Goal: Task Accomplishment & Management: Use online tool/utility

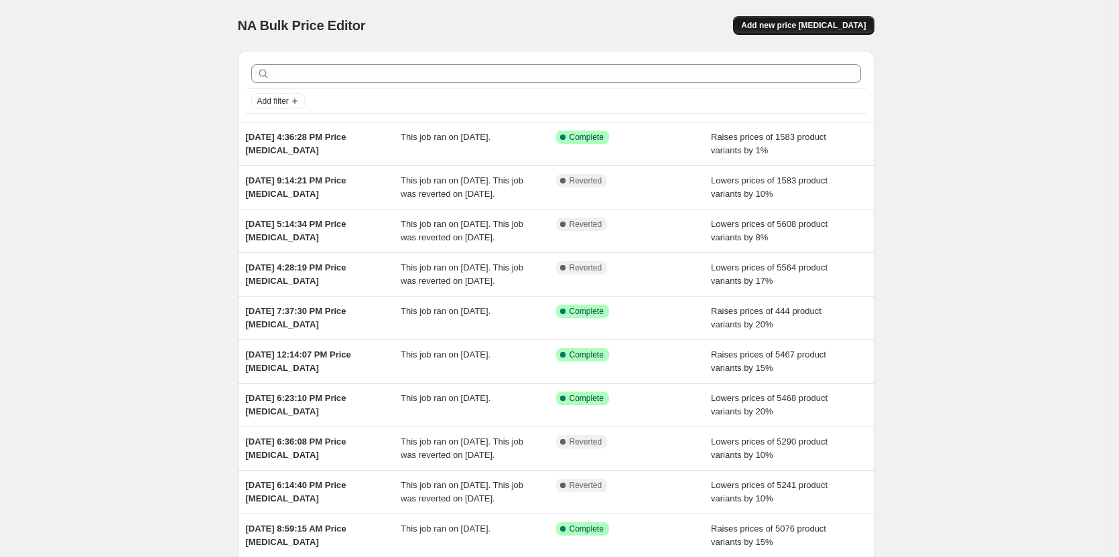
click at [783, 27] on span "Add new price change job" at bounding box center [803, 25] width 125 height 11
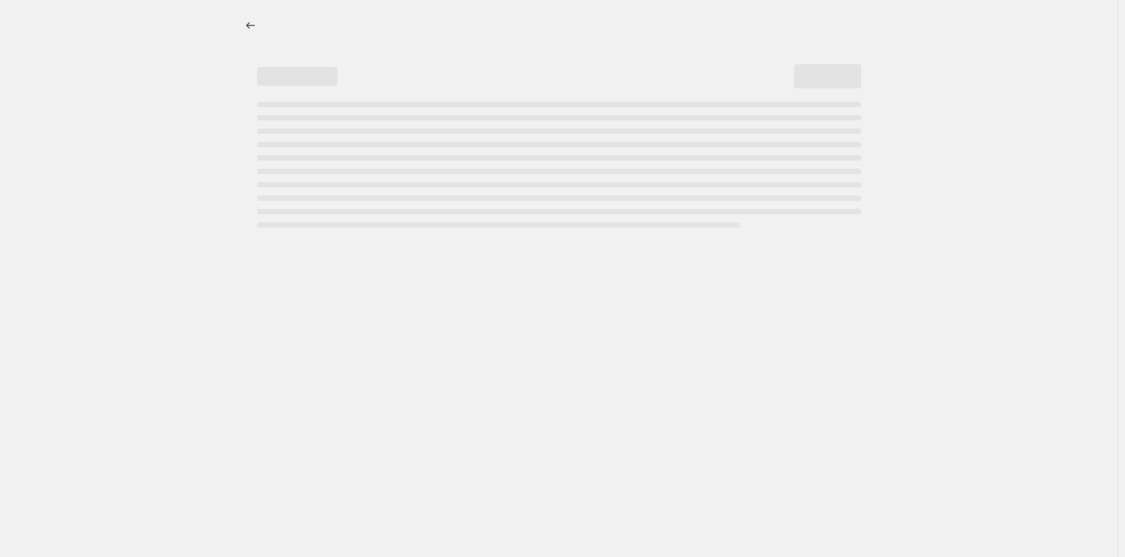
select select "percentage"
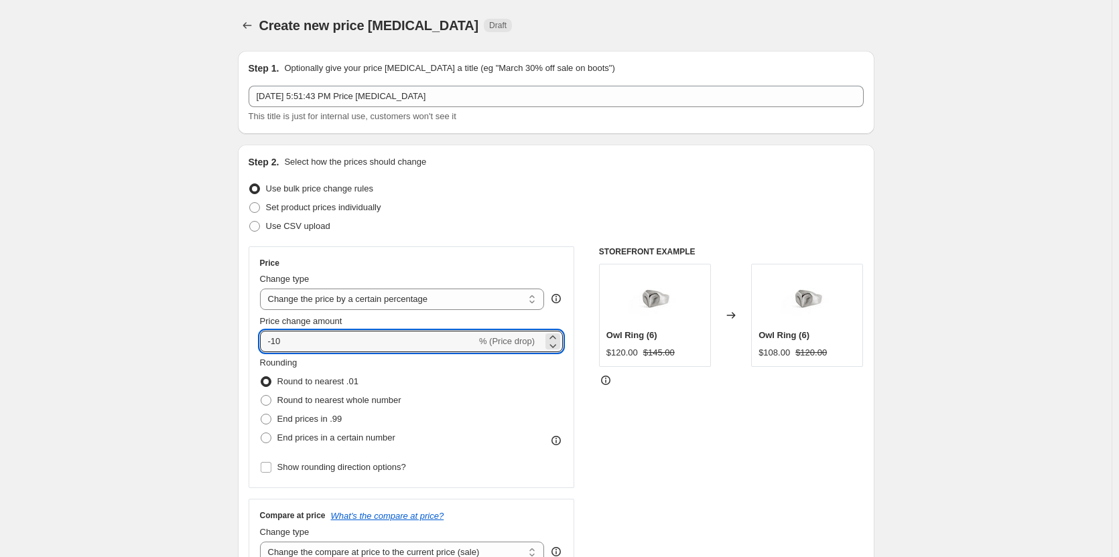
drag, startPoint x: 289, startPoint y: 342, endPoint x: 253, endPoint y: 340, distance: 36.2
click at [253, 340] on div "Price Change type Change the price to a certain amount Change the price by a ce…" at bounding box center [412, 368] width 326 height 242
type input "10"
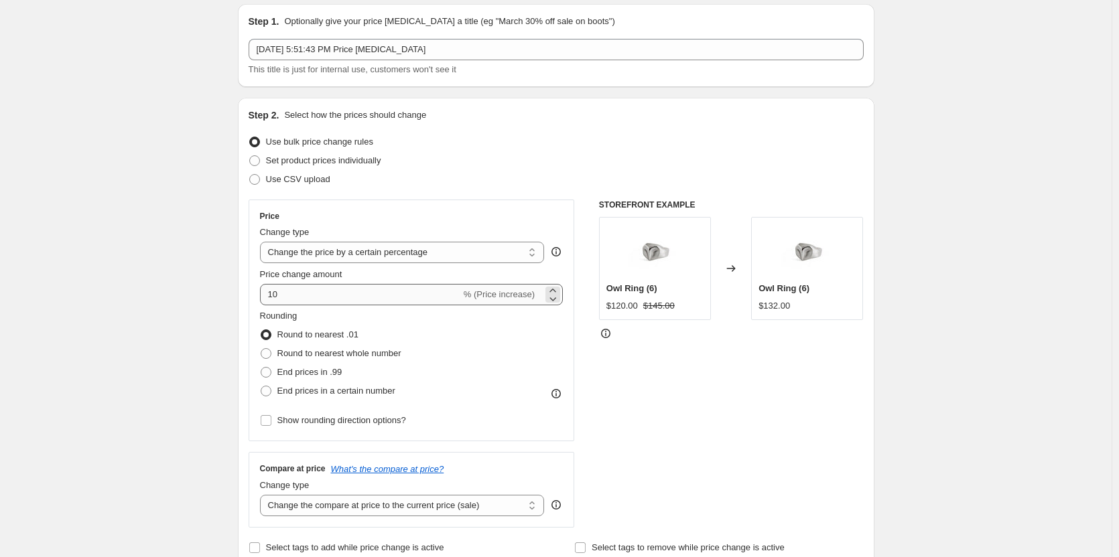
scroll to position [67, 0]
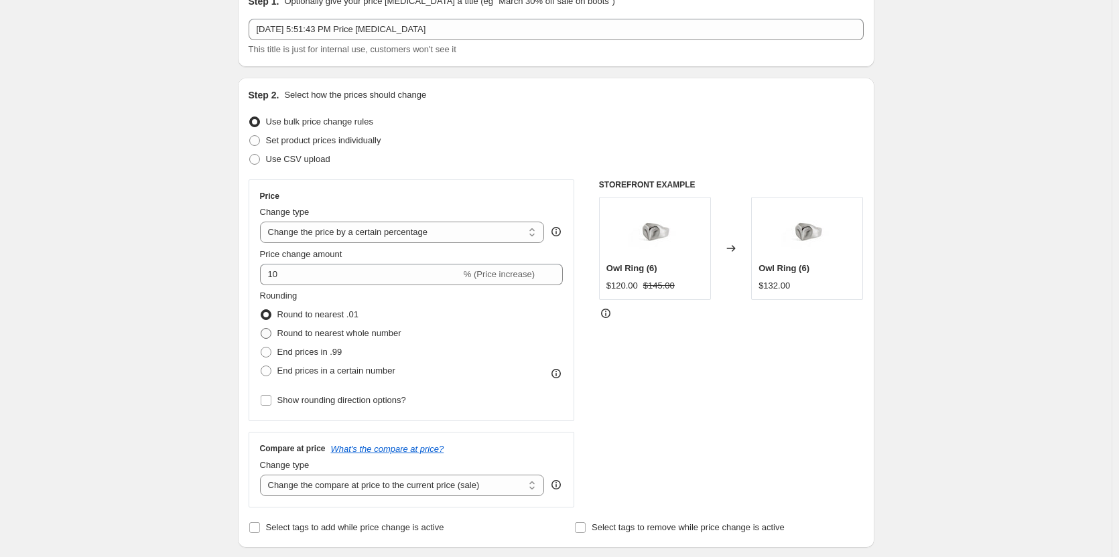
click at [271, 332] on span at bounding box center [266, 333] width 11 height 11
click at [261, 329] on input "Round to nearest whole number" at bounding box center [261, 328] width 1 height 1
radio input "true"
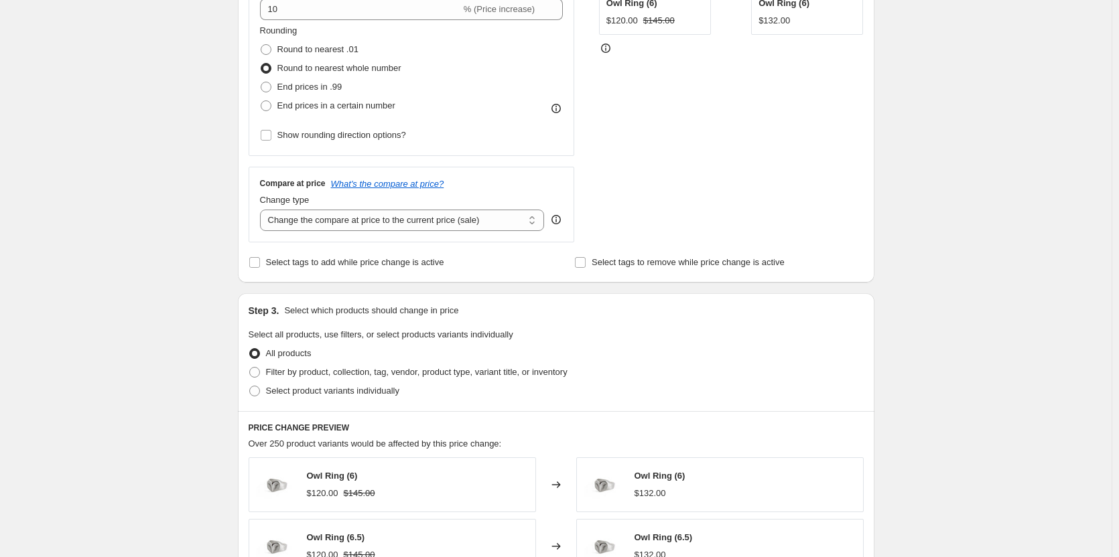
scroll to position [335, 0]
click at [260, 369] on span at bounding box center [254, 369] width 11 height 11
click at [250, 365] on input "Filter by product, collection, tag, vendor, product type, variant title, or inv…" at bounding box center [249, 364] width 1 height 1
radio input "true"
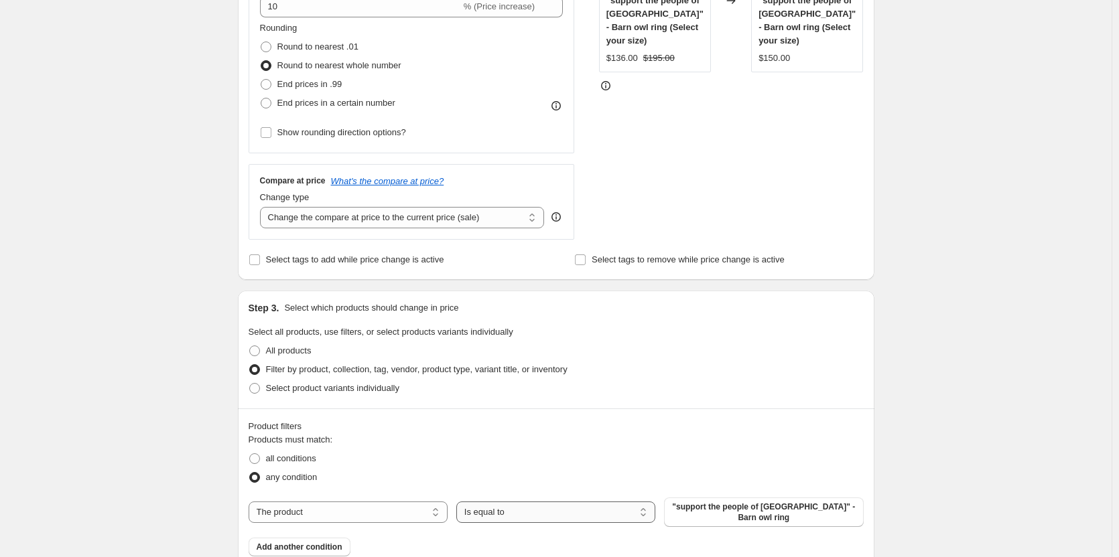
click at [513, 509] on select "Is equal to Is not equal to" at bounding box center [555, 512] width 199 height 21
click at [368, 507] on select "The product The product's collection The product's tag The product's vendor The…" at bounding box center [348, 512] width 199 height 21
select select "collection"
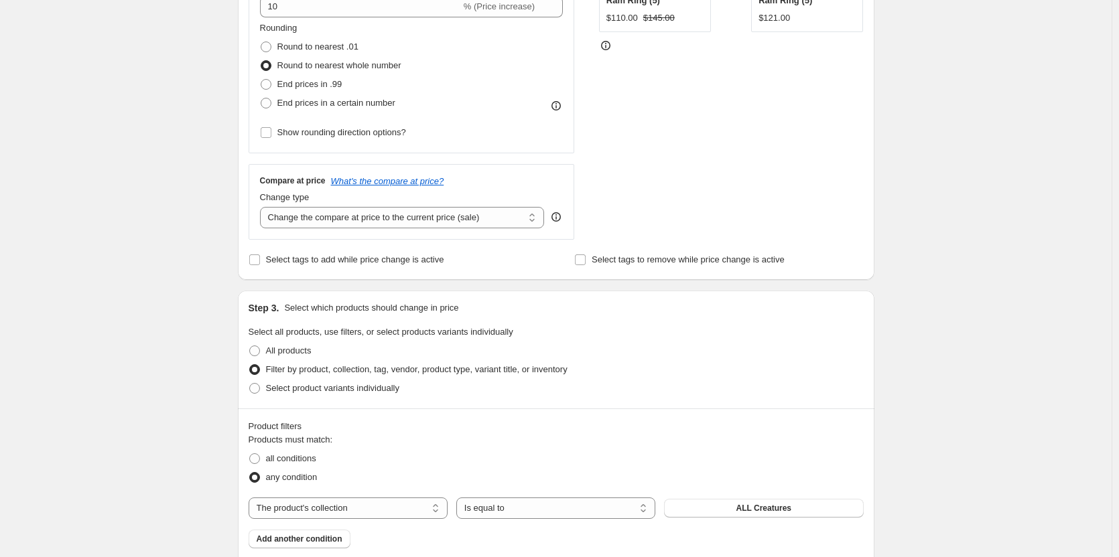
drag, startPoint x: 742, startPoint y: 507, endPoint x: 785, endPoint y: 453, distance: 69.0
click at [785, 453] on div "Products must match: all conditions any condition The product The product's col…" at bounding box center [556, 490] width 615 height 115
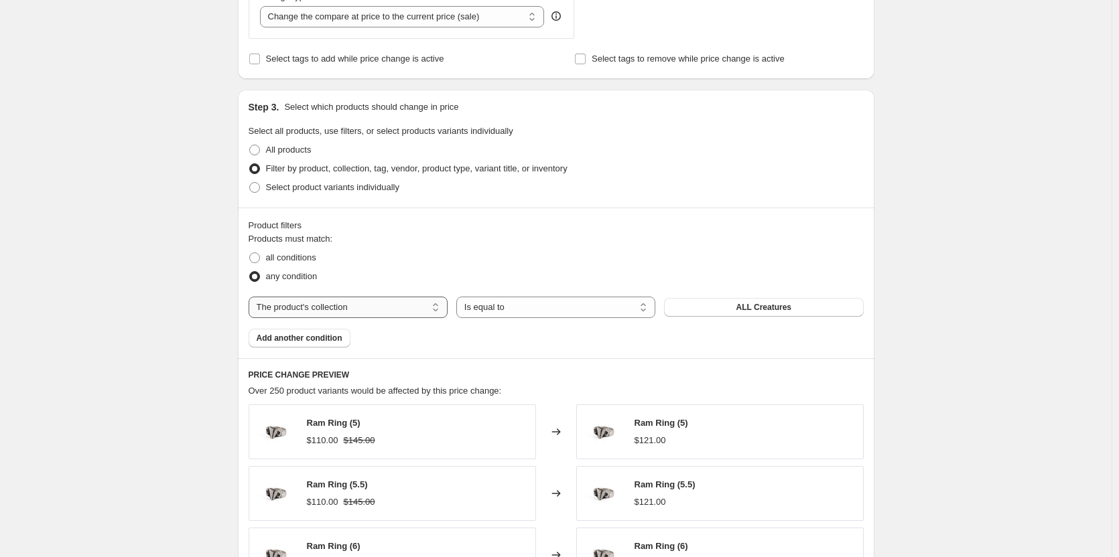
scroll to position [871, 0]
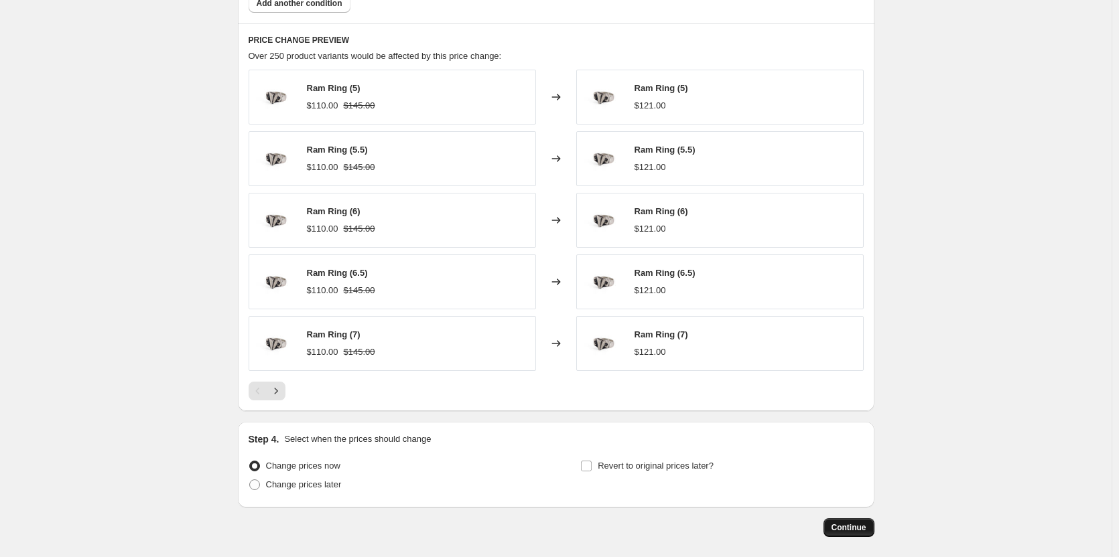
click at [865, 531] on span "Continue" at bounding box center [848, 527] width 35 height 11
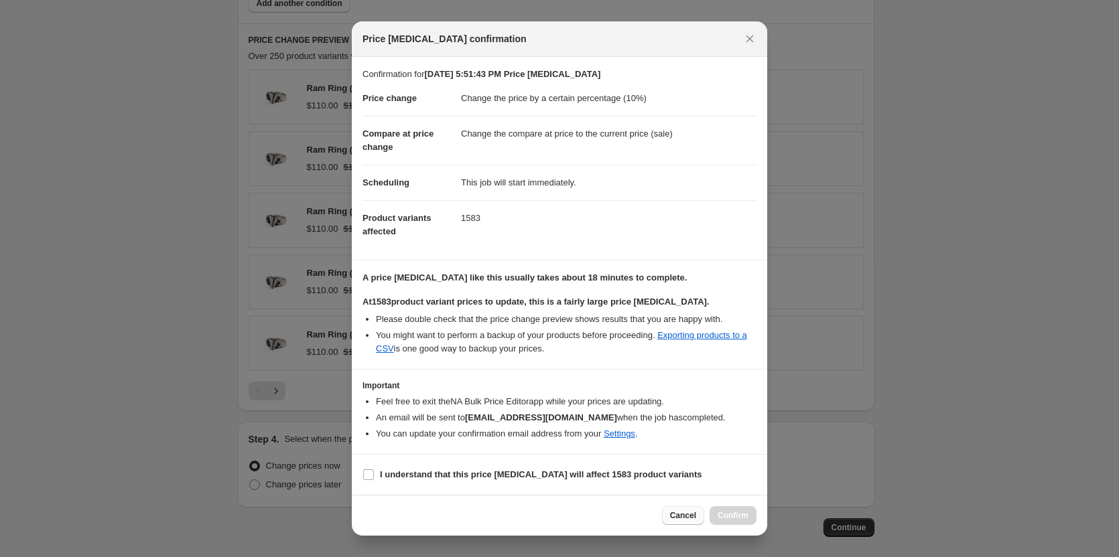
click at [681, 514] on span "Cancel" at bounding box center [683, 515] width 26 height 11
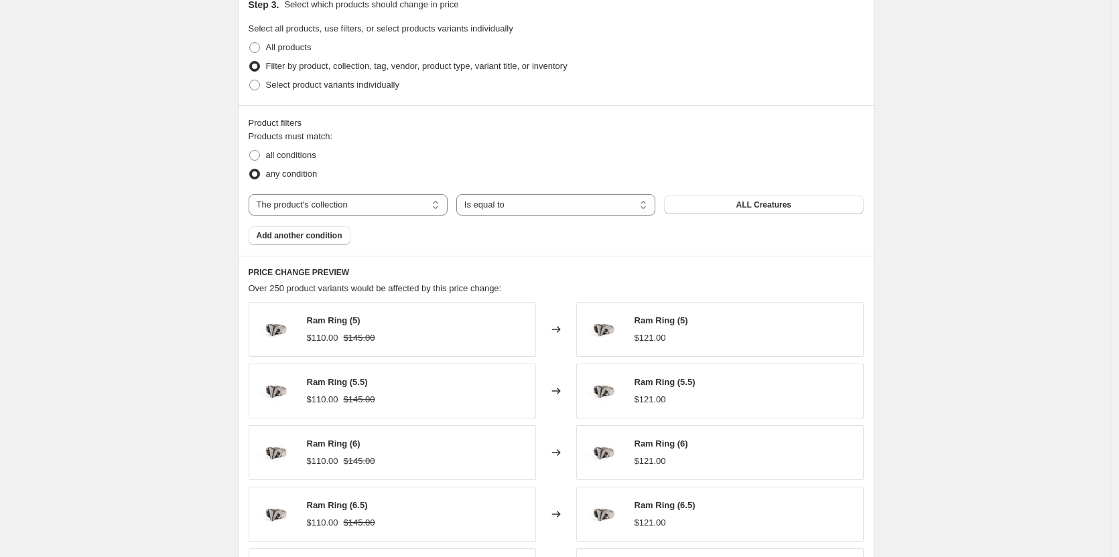
scroll to position [402, 0]
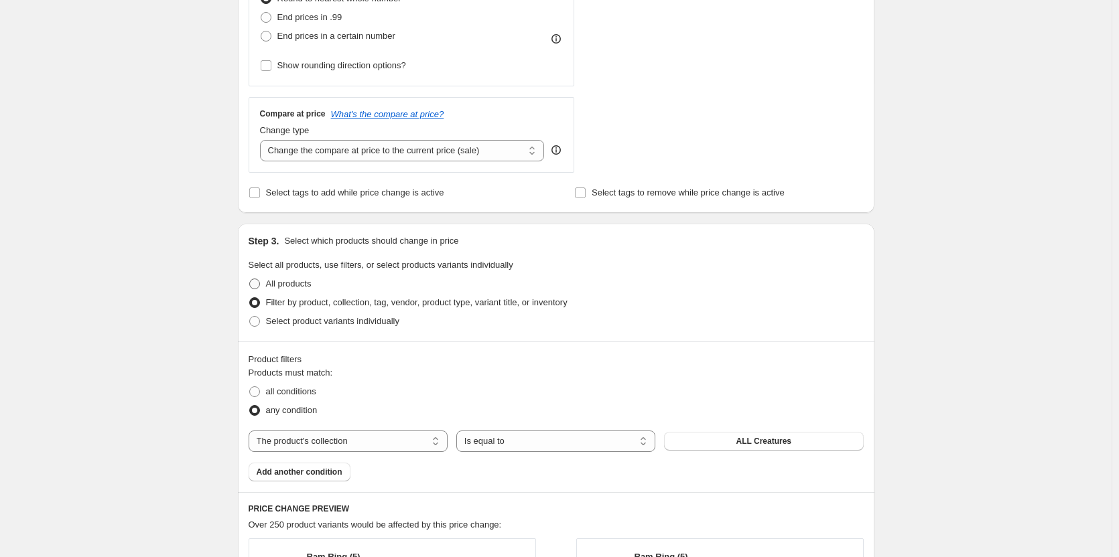
click at [258, 279] on span at bounding box center [254, 284] width 11 height 11
click at [250, 279] on input "All products" at bounding box center [249, 279] width 1 height 1
radio input "true"
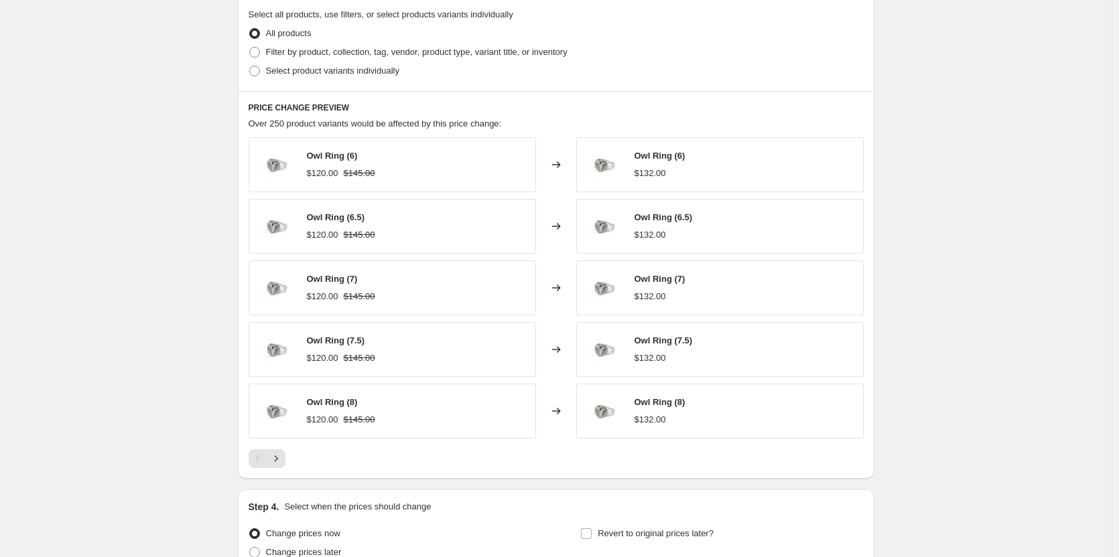
scroll to position [782, 0]
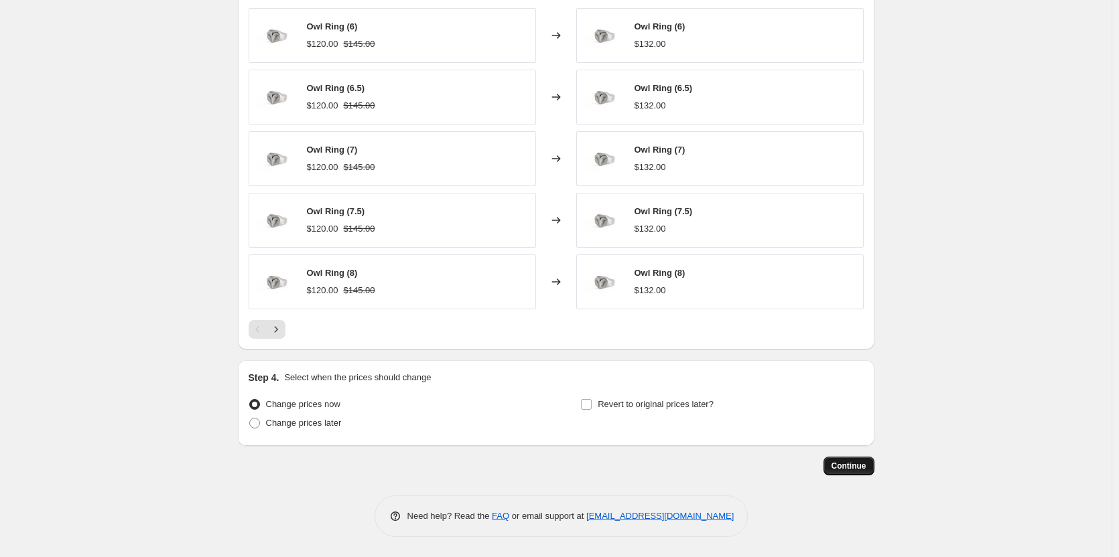
click at [837, 462] on span "Continue" at bounding box center [848, 466] width 35 height 11
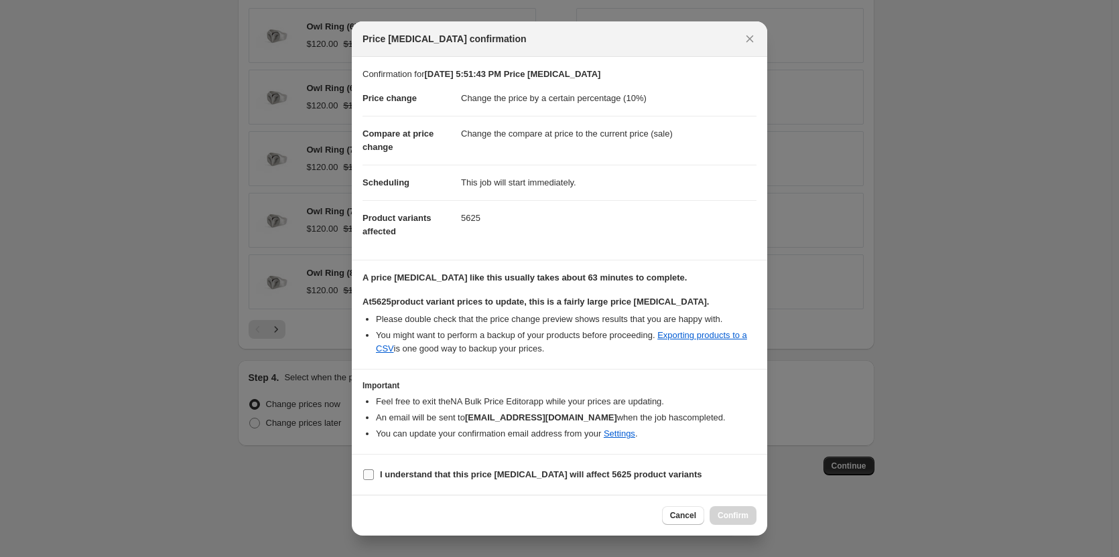
click at [364, 471] on input "I understand that this price change job will affect 5625 product variants" at bounding box center [368, 475] width 11 height 11
checkbox input "true"
click at [676, 519] on span "Cancel" at bounding box center [683, 515] width 26 height 11
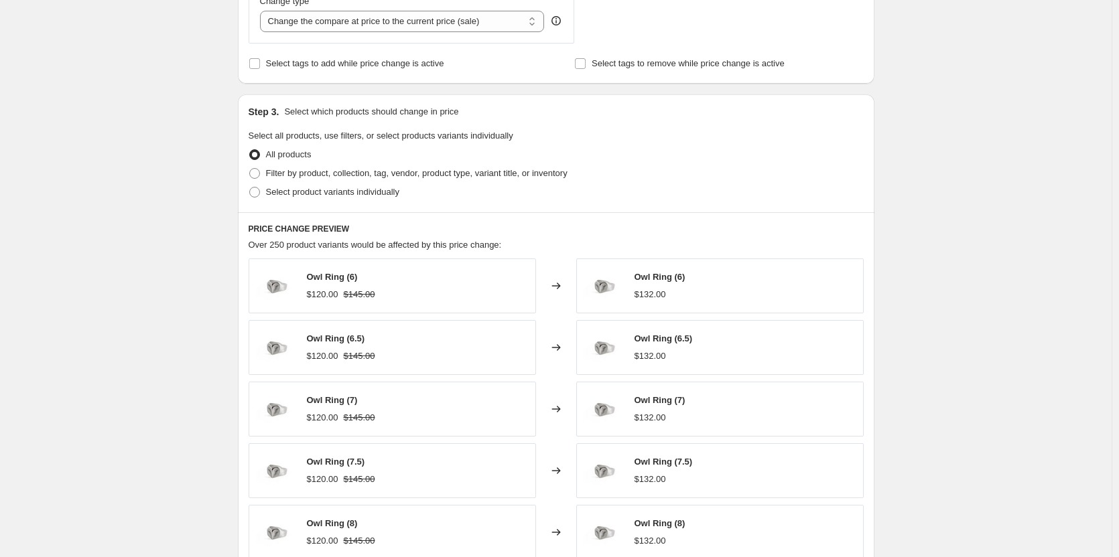
scroll to position [514, 0]
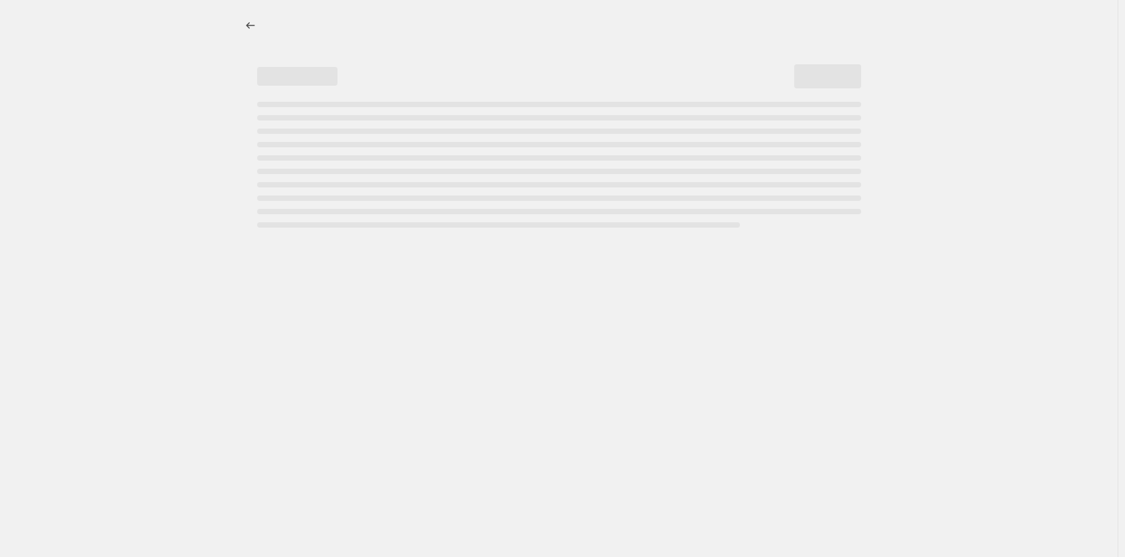
select select "percentage"
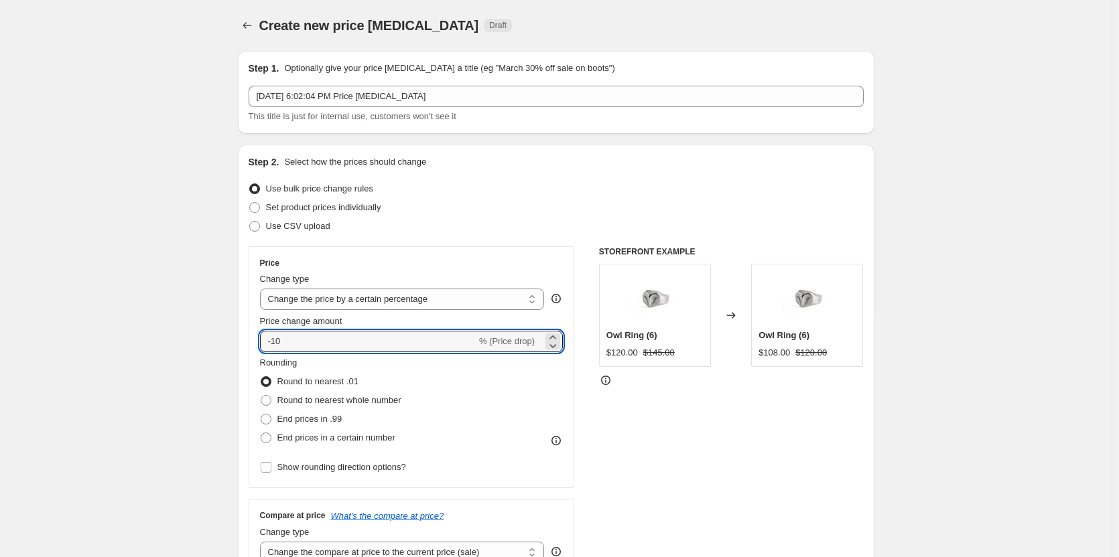
drag, startPoint x: 316, startPoint y: 338, endPoint x: 252, endPoint y: 340, distance: 64.3
click at [252, 340] on div "Price Change type Change the price to a certain amount Change the price by a ce…" at bounding box center [412, 368] width 326 height 242
type input "10"
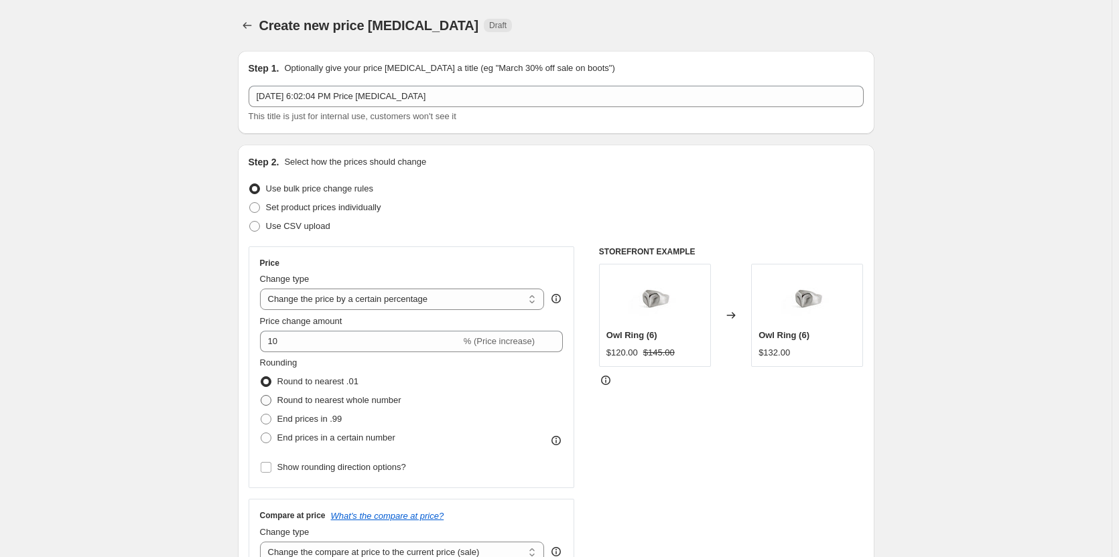
click at [271, 399] on span at bounding box center [266, 400] width 11 height 11
click at [261, 396] on input "Round to nearest whole number" at bounding box center [261, 395] width 1 height 1
radio input "true"
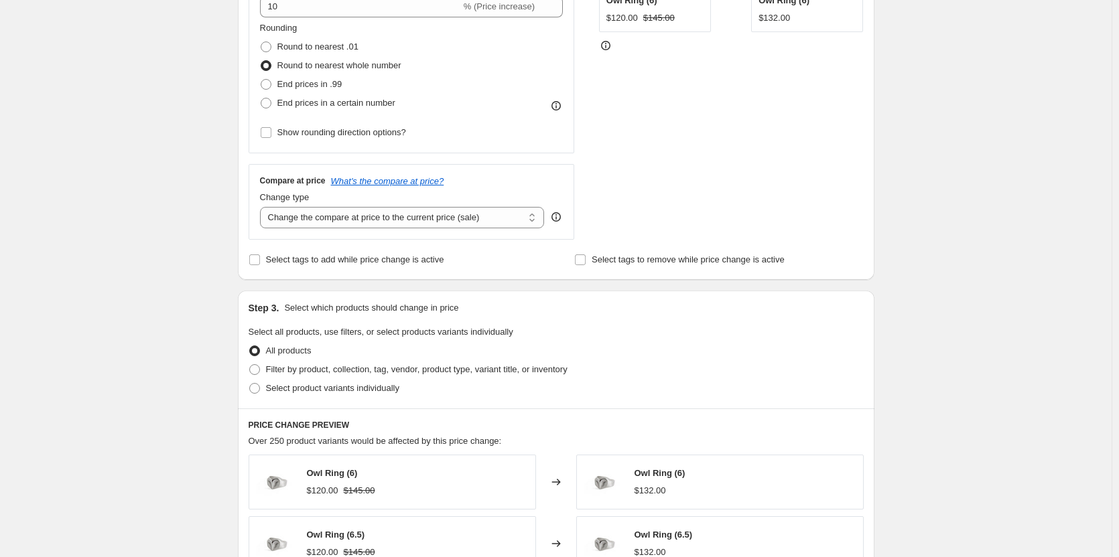
scroll to position [402, 0]
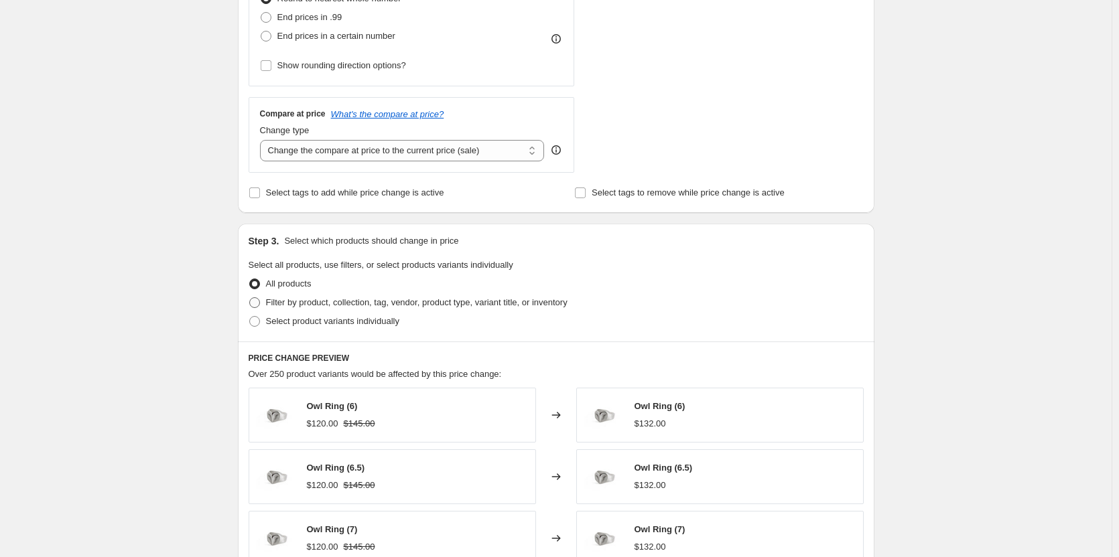
click at [260, 300] on span at bounding box center [254, 302] width 11 height 11
click at [250, 298] on input "Filter by product, collection, tag, vendor, product type, variant title, or inv…" at bounding box center [249, 297] width 1 height 1
radio input "true"
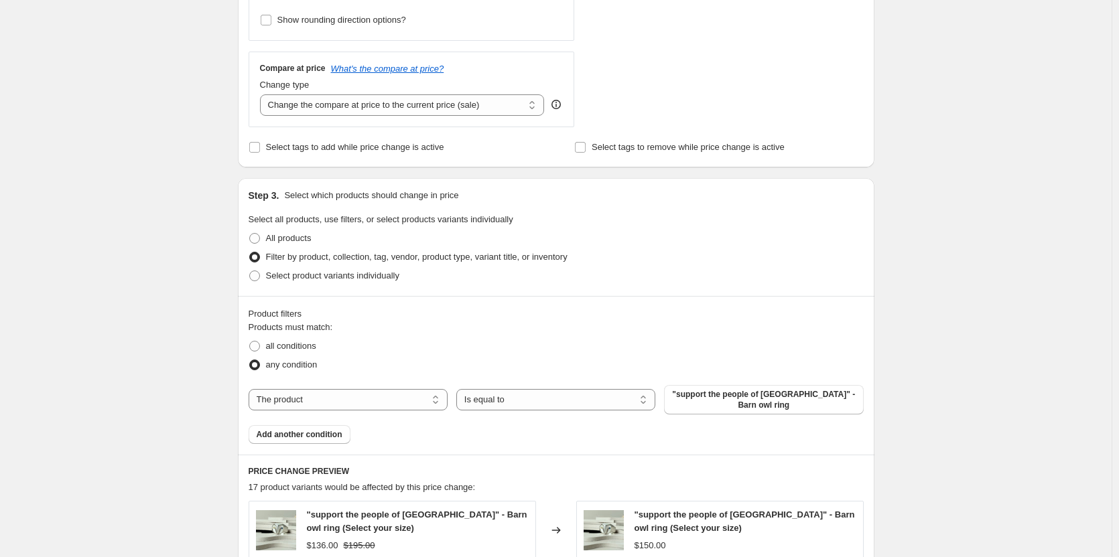
scroll to position [469, 0]
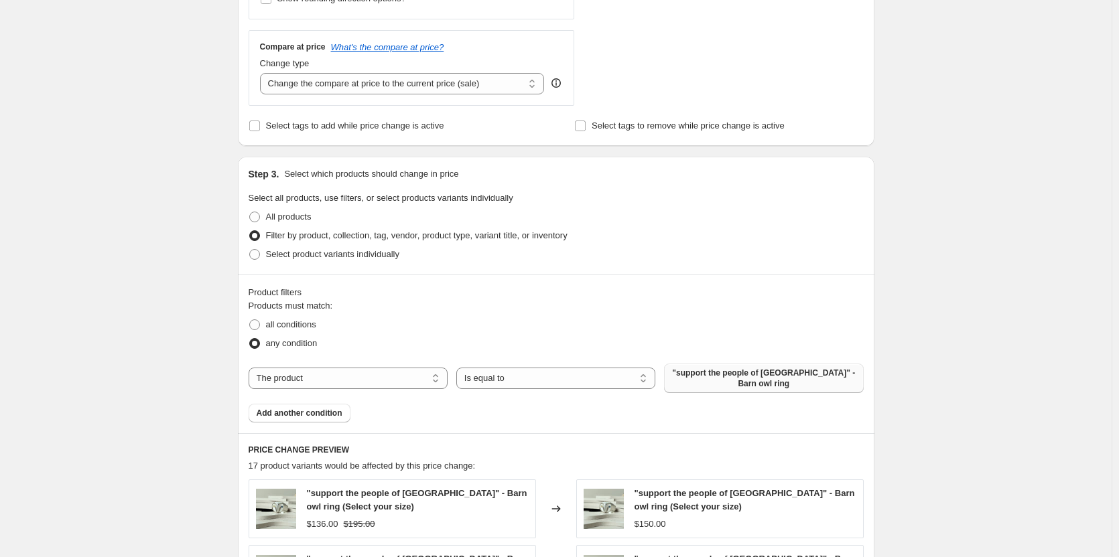
click at [721, 375] on span ""support the people of [GEOGRAPHIC_DATA]" - Barn owl ring" at bounding box center [763, 378] width 183 height 21
click at [340, 381] on select "The product The product's collection The product's tag The product's vendor The…" at bounding box center [348, 378] width 199 height 21
select select "collection"
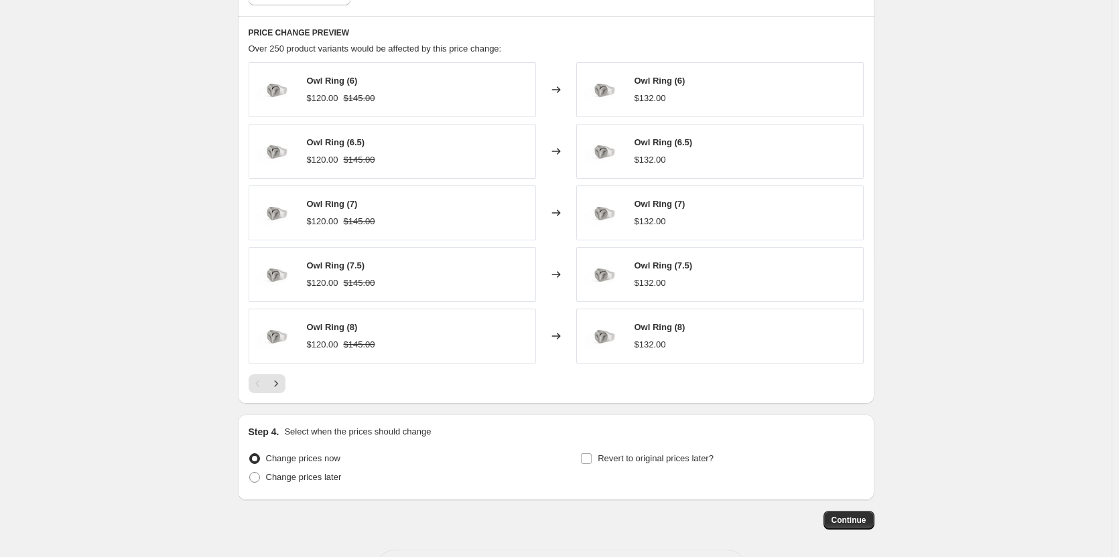
scroll to position [932, 0]
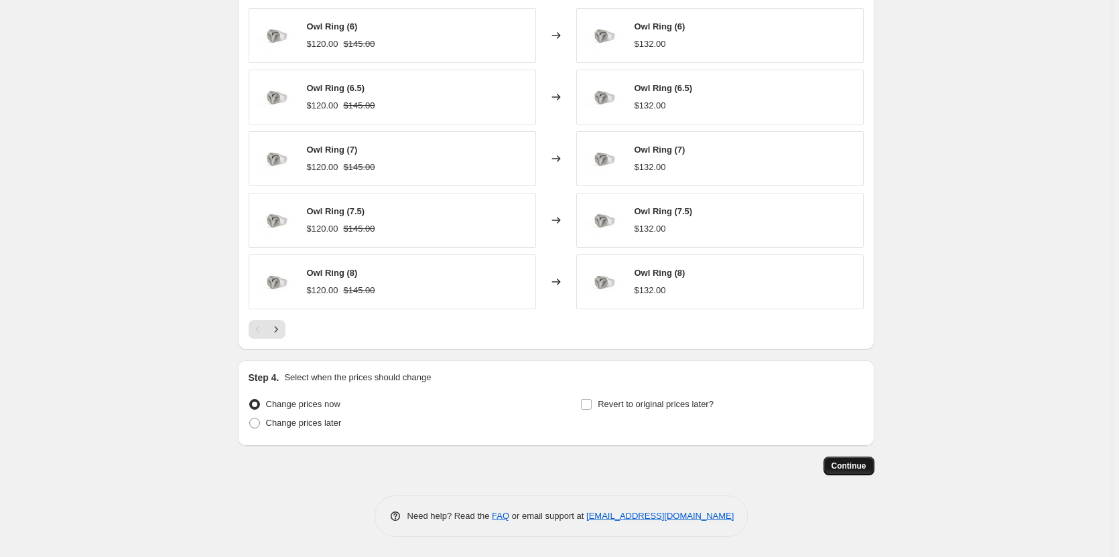
click at [857, 466] on span "Continue" at bounding box center [848, 466] width 35 height 11
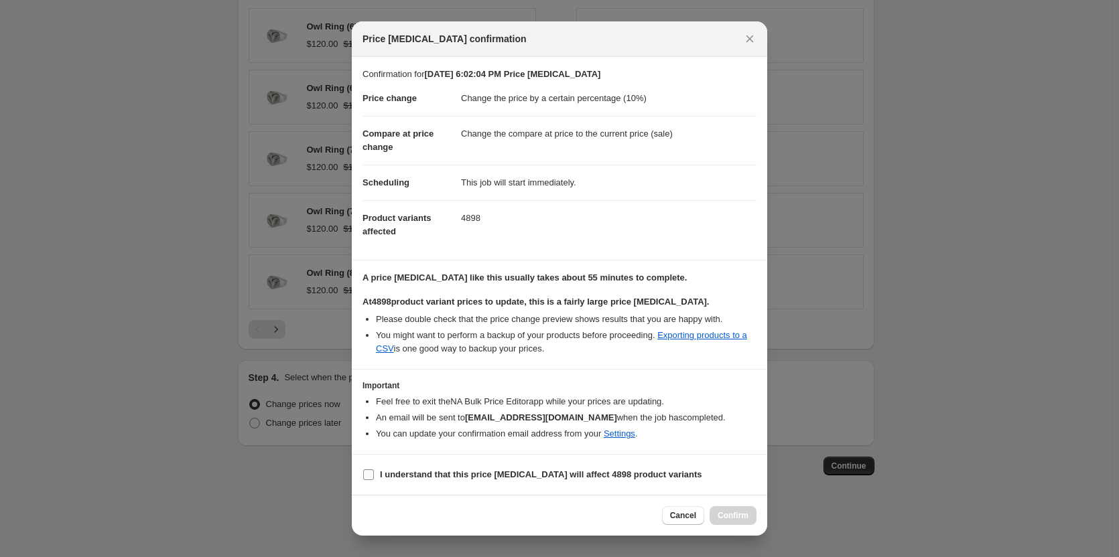
click at [371, 478] on input "I understand that this price [MEDICAL_DATA] will affect 4898 product variants" at bounding box center [368, 475] width 11 height 11
checkbox input "true"
click at [745, 511] on span "Confirm" at bounding box center [732, 515] width 31 height 11
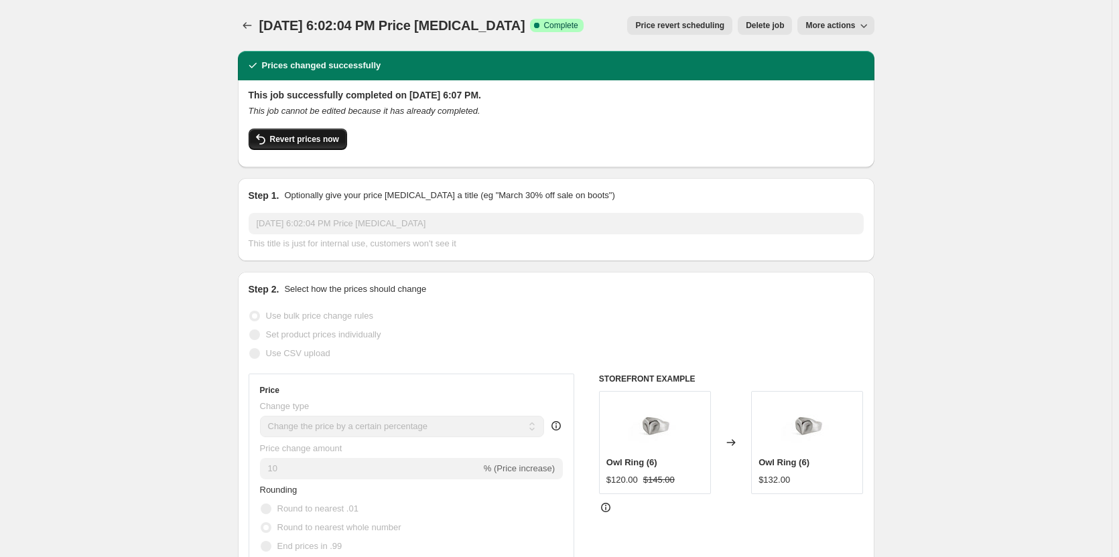
click at [294, 143] on span "Revert prices now" at bounding box center [304, 139] width 69 height 11
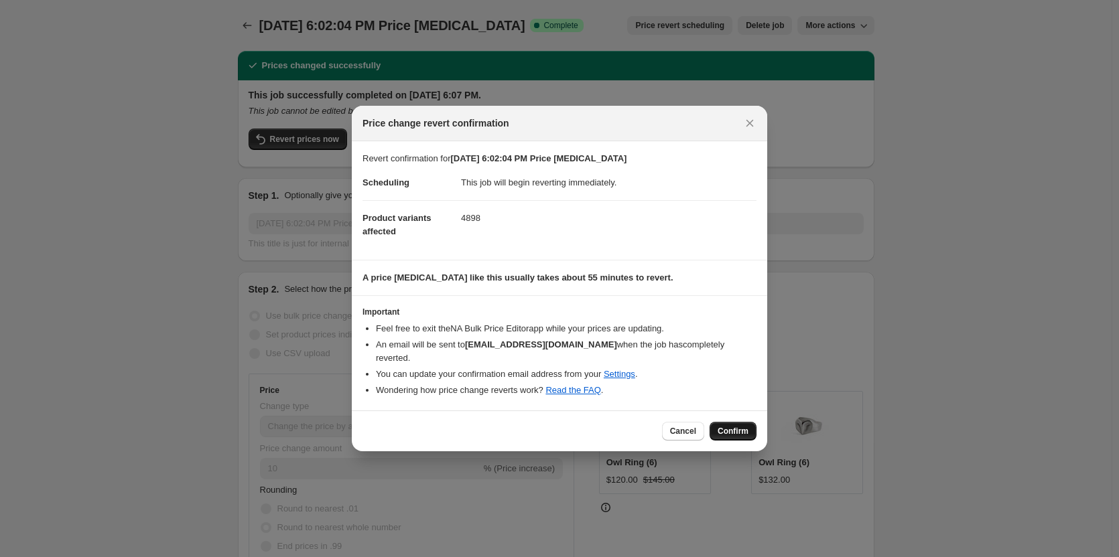
click at [731, 434] on span "Confirm" at bounding box center [732, 431] width 31 height 11
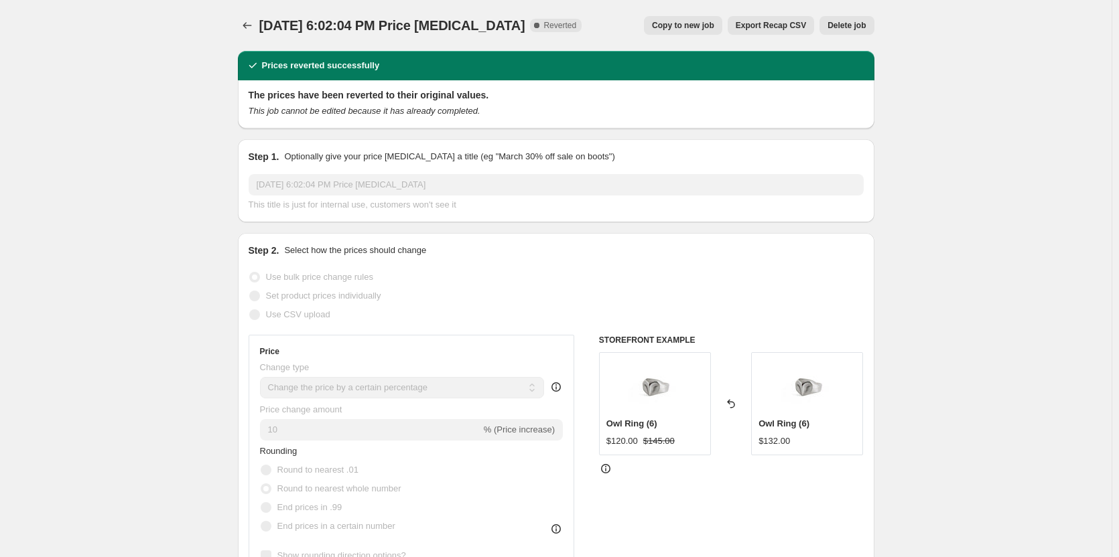
click at [673, 29] on span "Copy to new job" at bounding box center [683, 25] width 62 height 11
select select "percentage"
select select "collection"
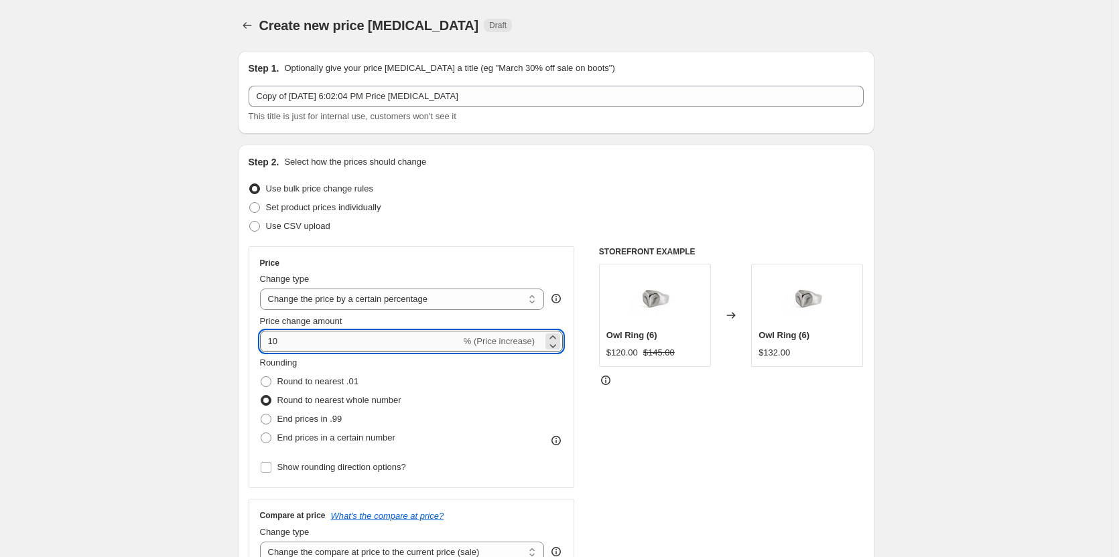
drag, startPoint x: 283, startPoint y: 337, endPoint x: 264, endPoint y: 339, distance: 19.5
click at [264, 339] on input "10" at bounding box center [360, 341] width 201 height 21
type input "7"
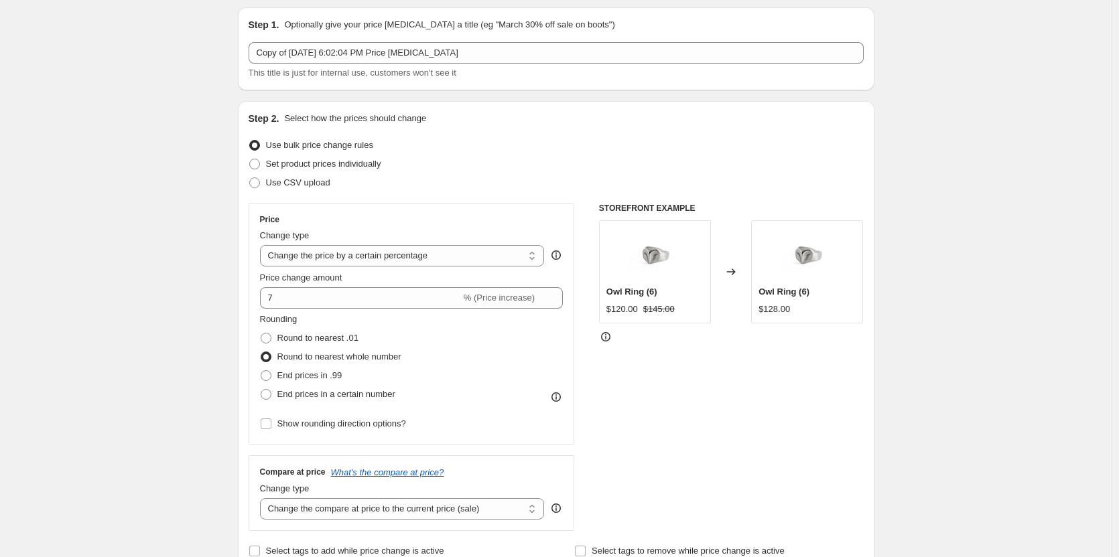
scroll to position [67, 0]
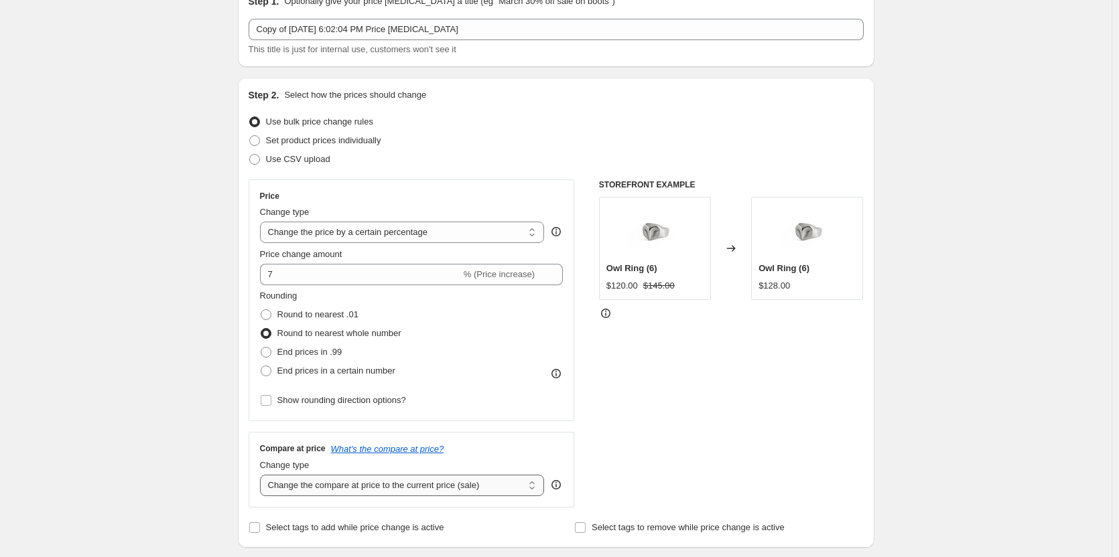
click at [287, 484] on select "Change the compare at price to the current price (sale) Change the compare at p…" at bounding box center [402, 485] width 285 height 21
click at [263, 475] on select "Change the compare at price to the current price (sale) Change the compare at p…" at bounding box center [402, 485] width 285 height 21
click at [314, 484] on select "Change the compare at price to the current price (sale) Change the compare at p…" at bounding box center [402, 485] width 285 height 21
click at [263, 475] on select "Change the compare at price to the current price (sale) Change the compare at p…" at bounding box center [402, 485] width 285 height 21
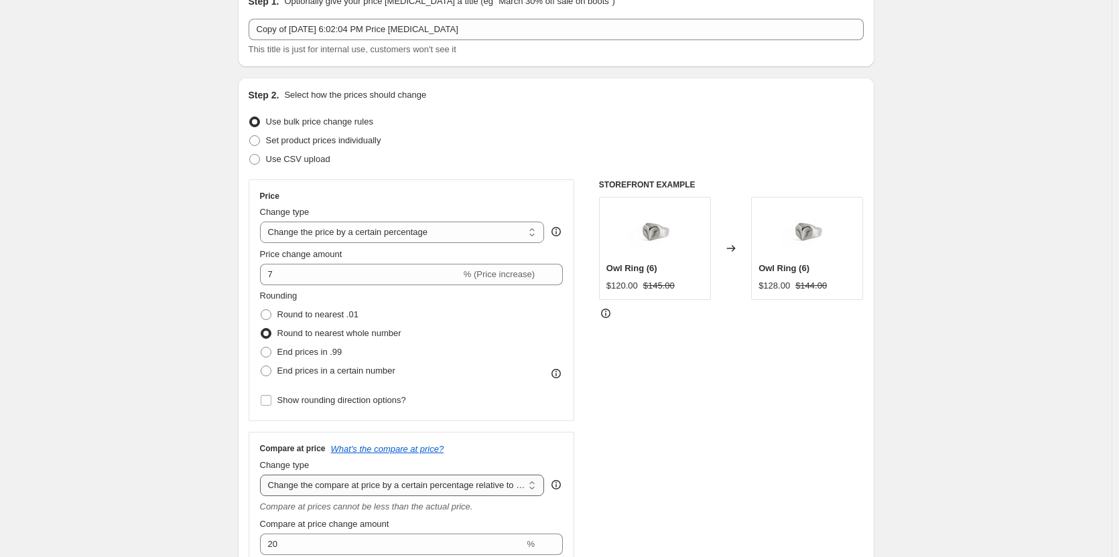
click at [344, 480] on select "Change the compare at price to the current price (sale) Change the compare at p…" at bounding box center [402, 485] width 285 height 21
select select "bp"
click at [263, 475] on select "Change the compare at price to the current price (sale) Change the compare at p…" at bounding box center [402, 485] width 285 height 21
type input "12.00"
click at [359, 488] on select "Change the compare at price to the current price (sale) Change the compare at p…" at bounding box center [402, 485] width 285 height 21
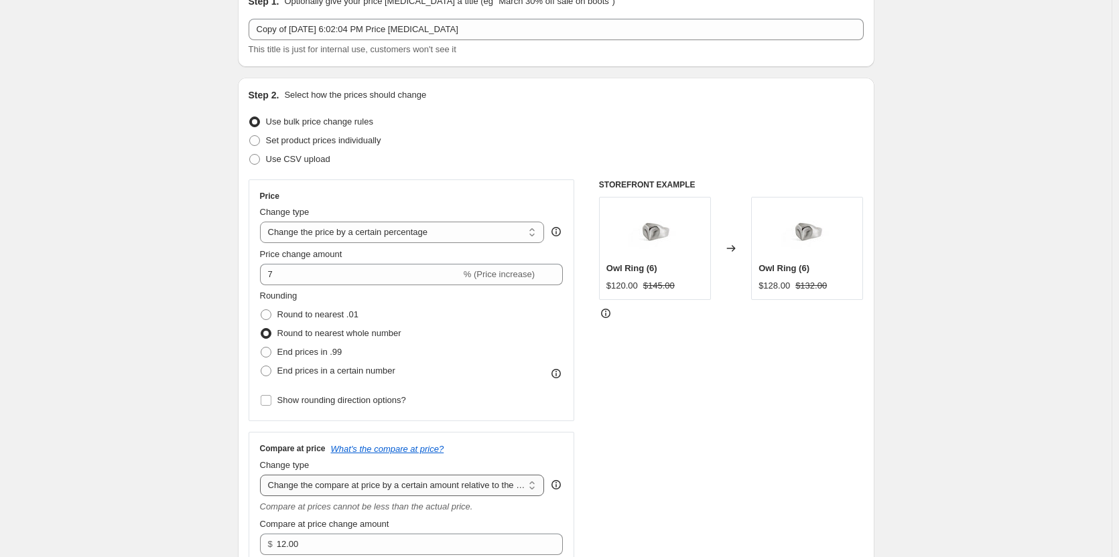
select select "percentage"
click at [263, 475] on select "Change the compare at price to the current price (sale) Change the compare at p…" at bounding box center [402, 485] width 285 height 21
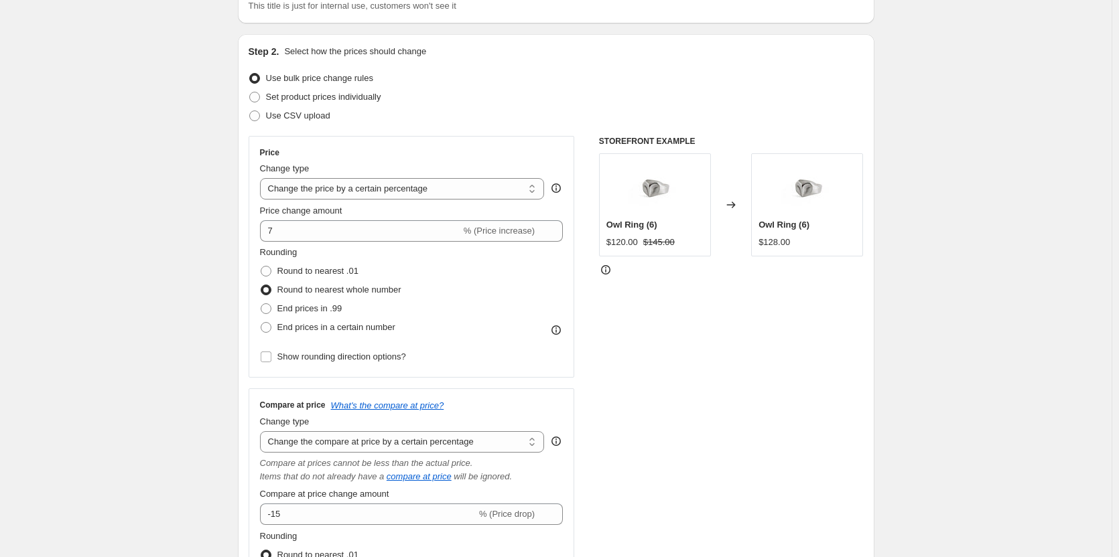
scroll to position [134, 0]
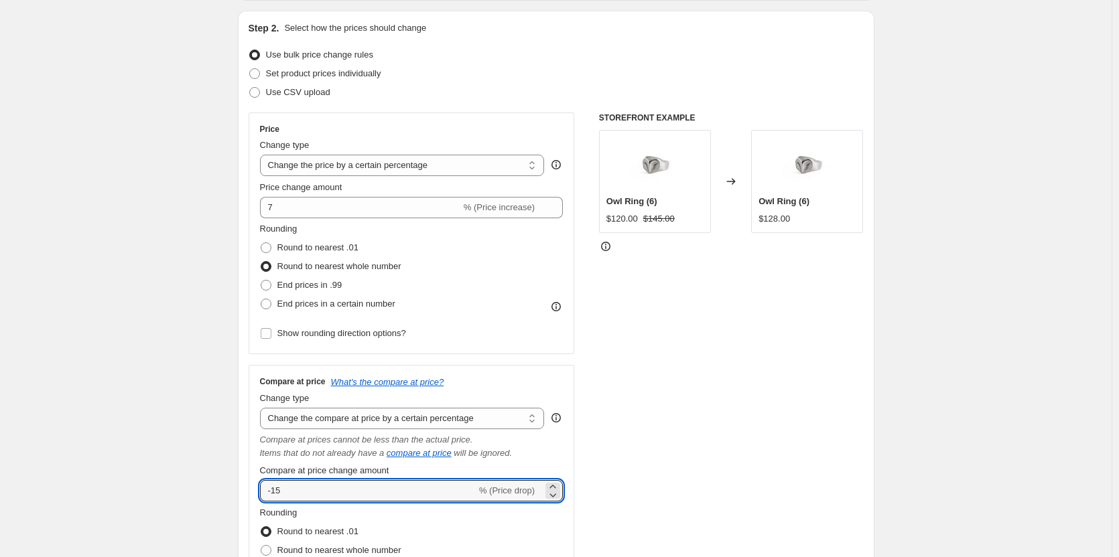
drag, startPoint x: 317, startPoint y: 490, endPoint x: 258, endPoint y: 489, distance: 59.0
click at [258, 489] on div "Compare at price What's the compare at price? Change type Change the compare at…" at bounding box center [412, 501] width 326 height 273
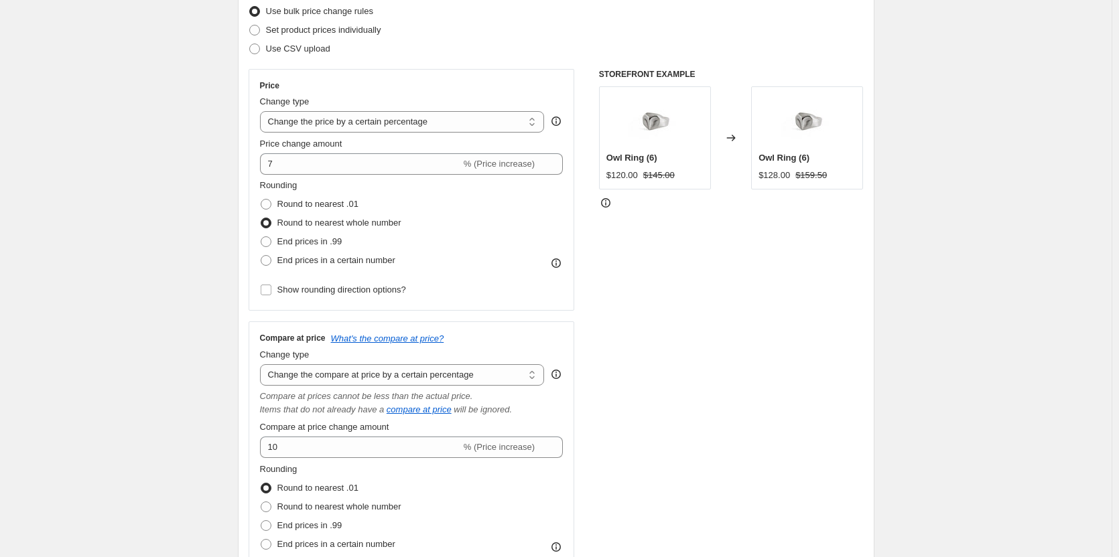
scroll to position [201, 0]
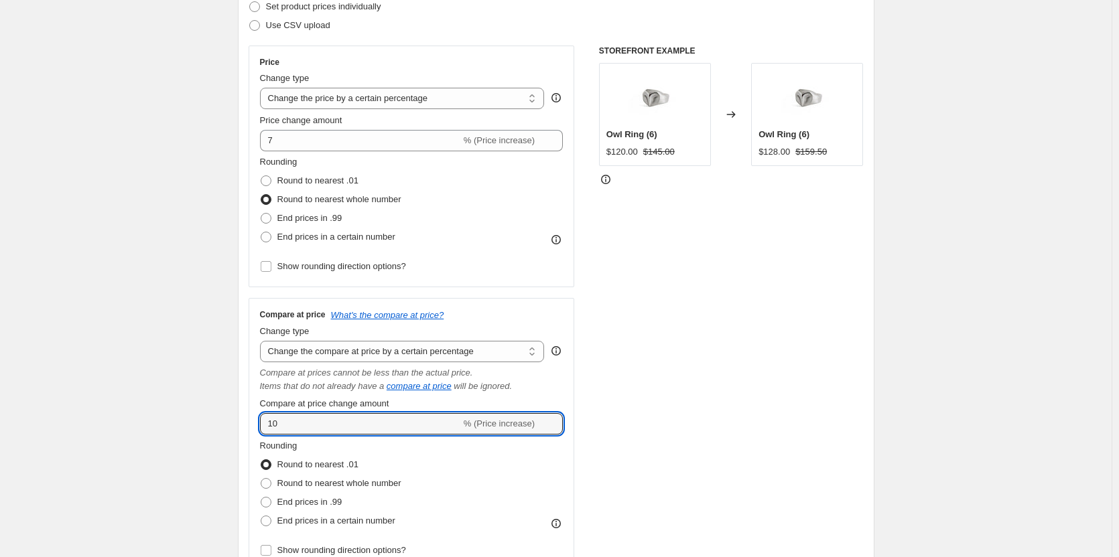
drag, startPoint x: 277, startPoint y: 422, endPoint x: 257, endPoint y: 422, distance: 19.4
click at [257, 422] on div "Compare at price What's the compare at price? Change type Change the compare at…" at bounding box center [412, 434] width 326 height 273
type input "7"
click at [267, 484] on span at bounding box center [266, 483] width 11 height 11
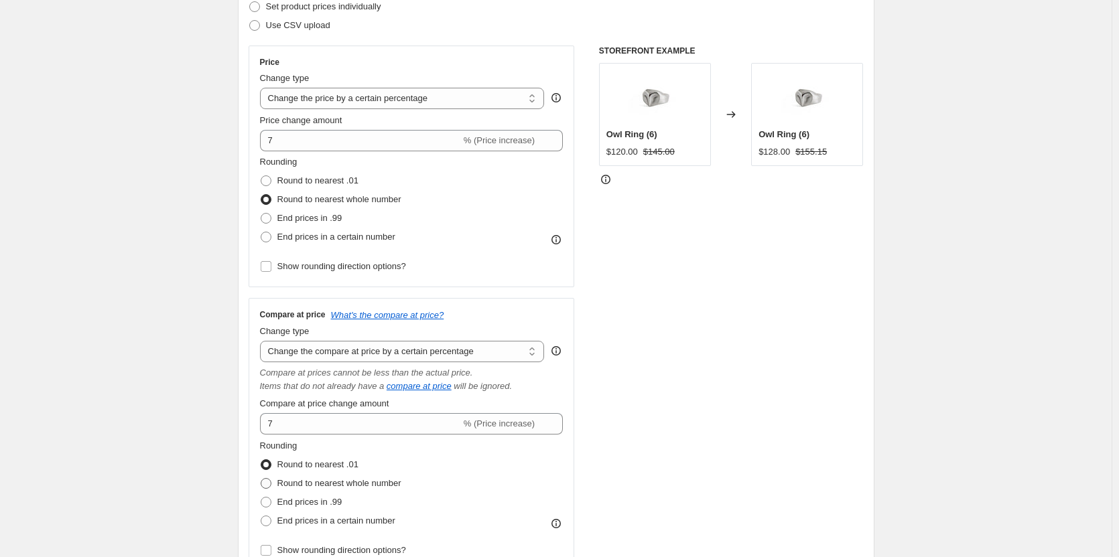
click at [261, 479] on input "Round to nearest whole number" at bounding box center [261, 478] width 1 height 1
radio input "true"
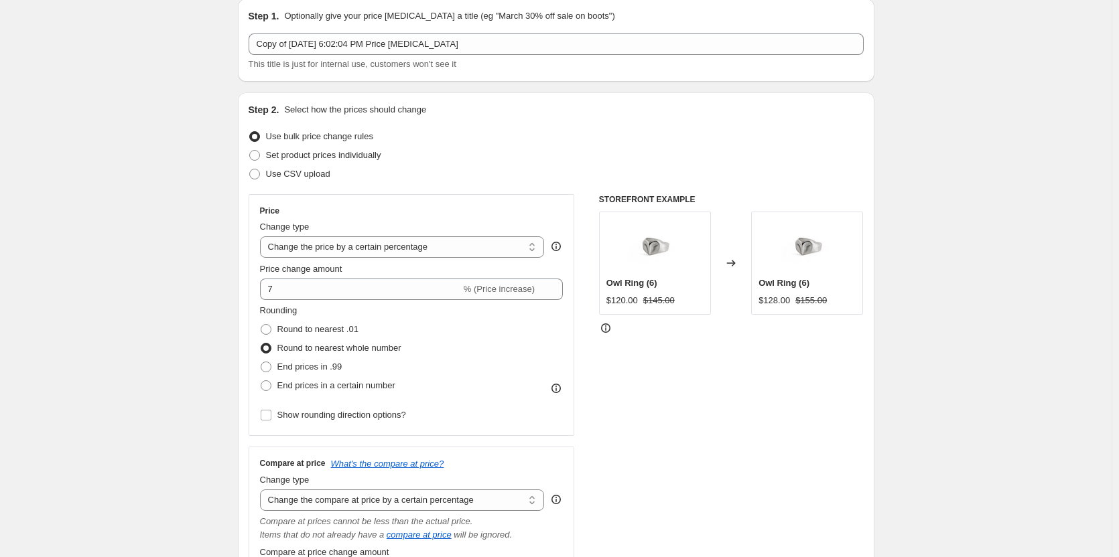
scroll to position [0, 0]
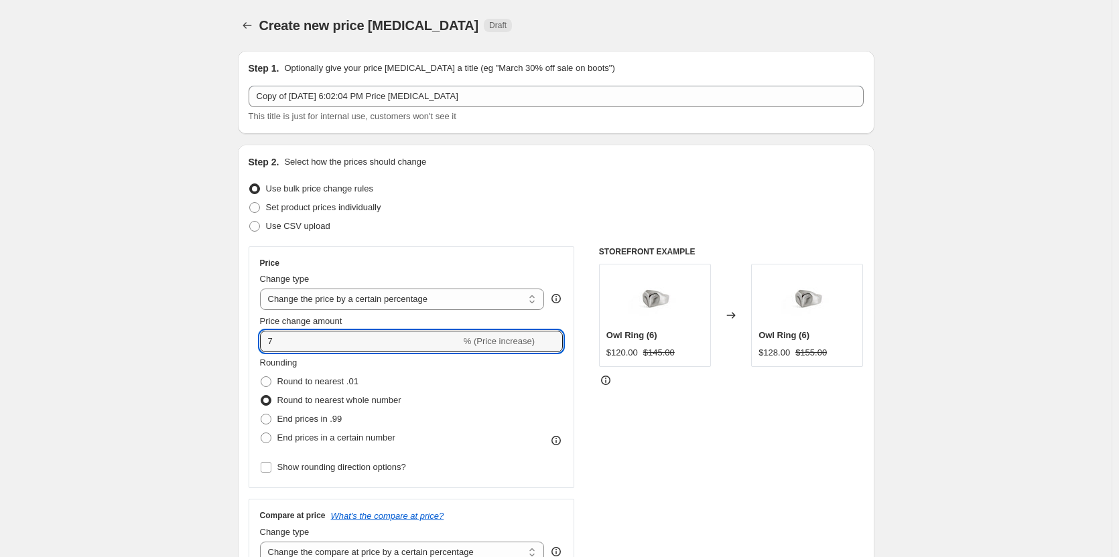
click at [258, 339] on div "Price Change type Change the price to a certain amount Change the price by a ce…" at bounding box center [412, 368] width 326 height 242
drag, startPoint x: 285, startPoint y: 340, endPoint x: 269, endPoint y: 344, distance: 15.9
click at [269, 344] on input "10" at bounding box center [360, 341] width 201 height 21
type input "7"
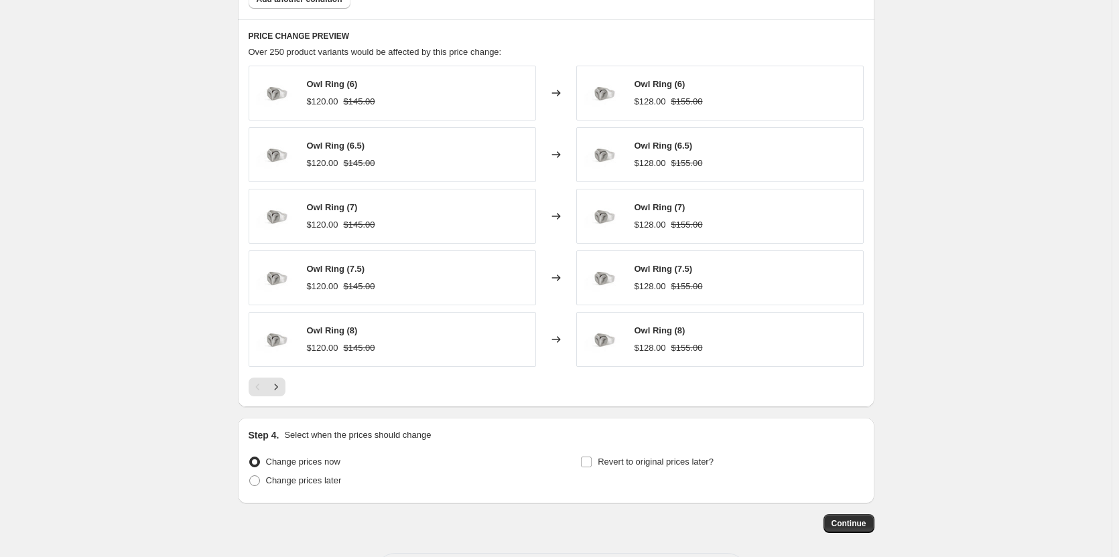
scroll to position [1130, 0]
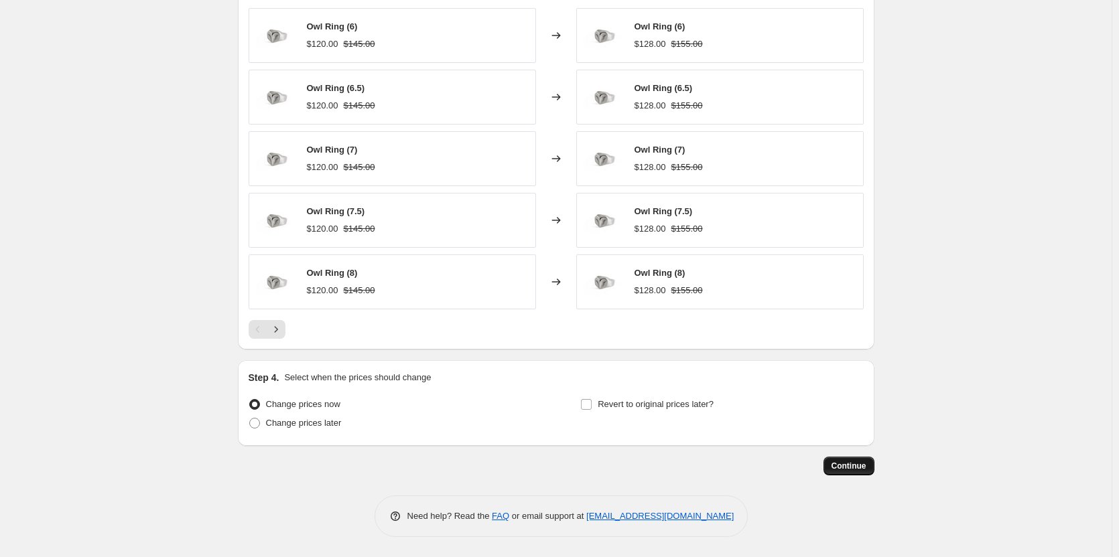
click at [853, 464] on span "Continue" at bounding box center [848, 466] width 35 height 11
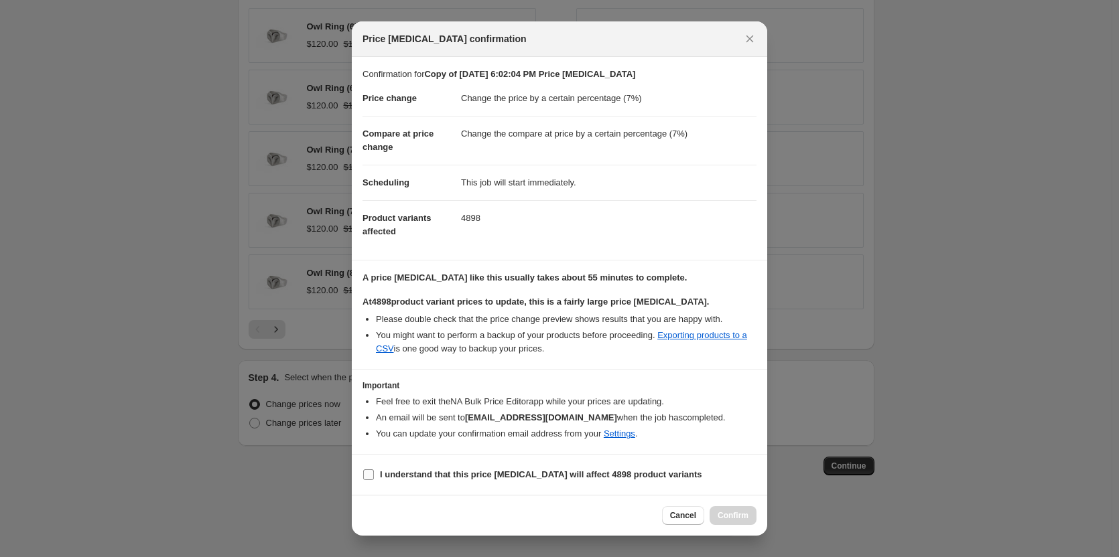
click at [367, 475] on input "I understand that this price [MEDICAL_DATA] will affect 4898 product variants" at bounding box center [368, 475] width 11 height 11
checkbox input "true"
click at [733, 505] on div "Cancel Confirm" at bounding box center [559, 515] width 415 height 41
click at [729, 517] on span "Confirm" at bounding box center [732, 515] width 31 height 11
